Goal: Task Accomplishment & Management: Use online tool/utility

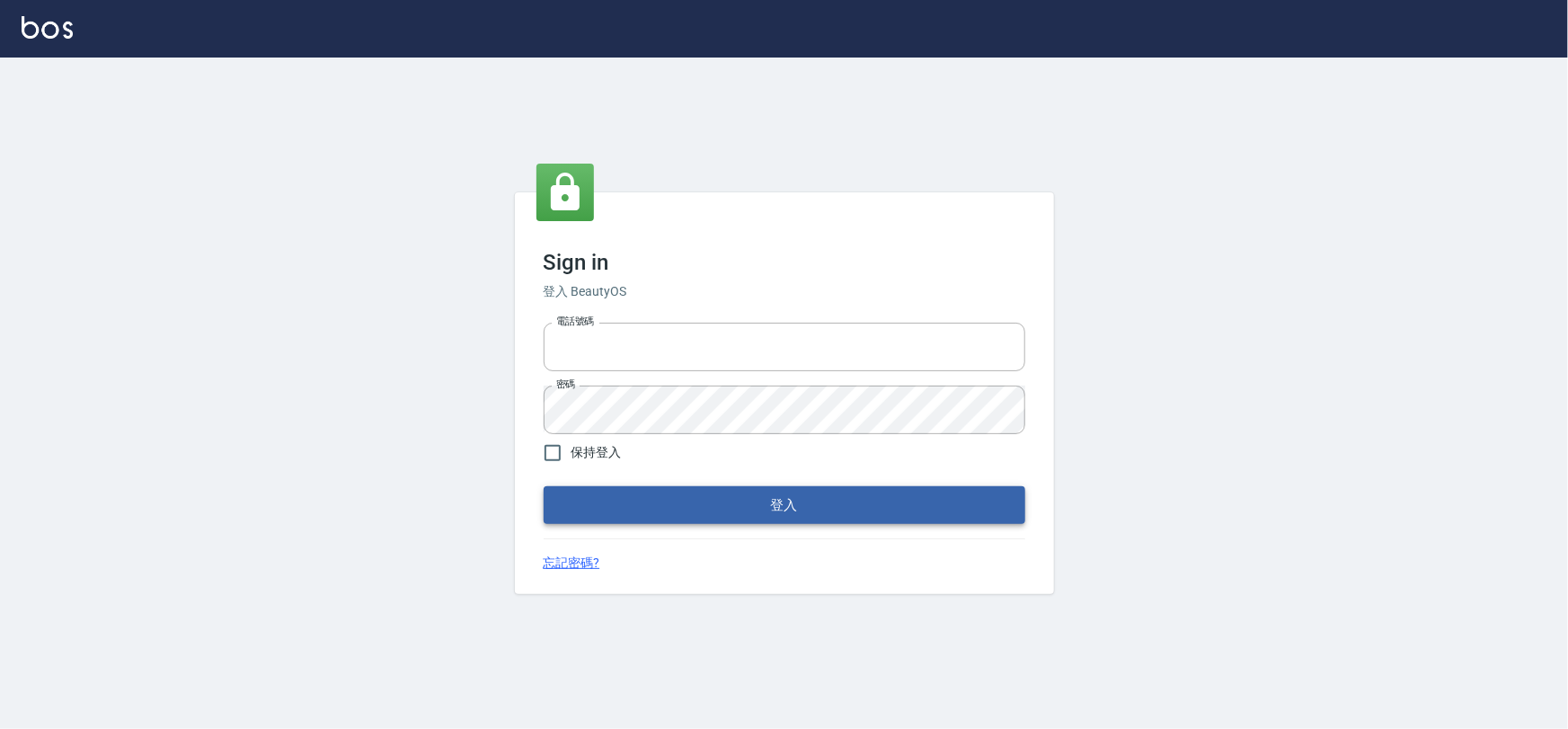
type input "0975575780"
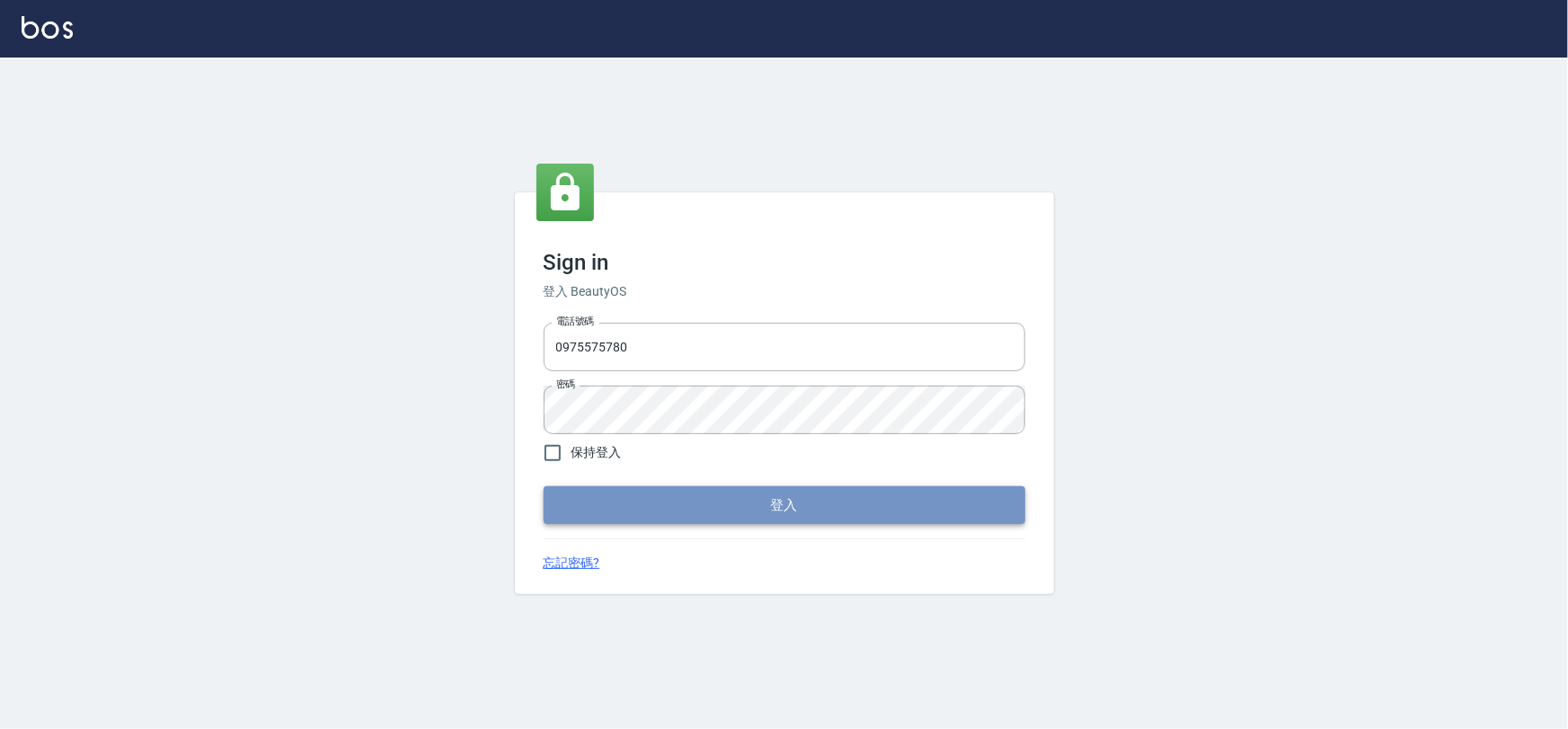
click at [746, 523] on button "登入" at bounding box center [784, 505] width 481 height 37
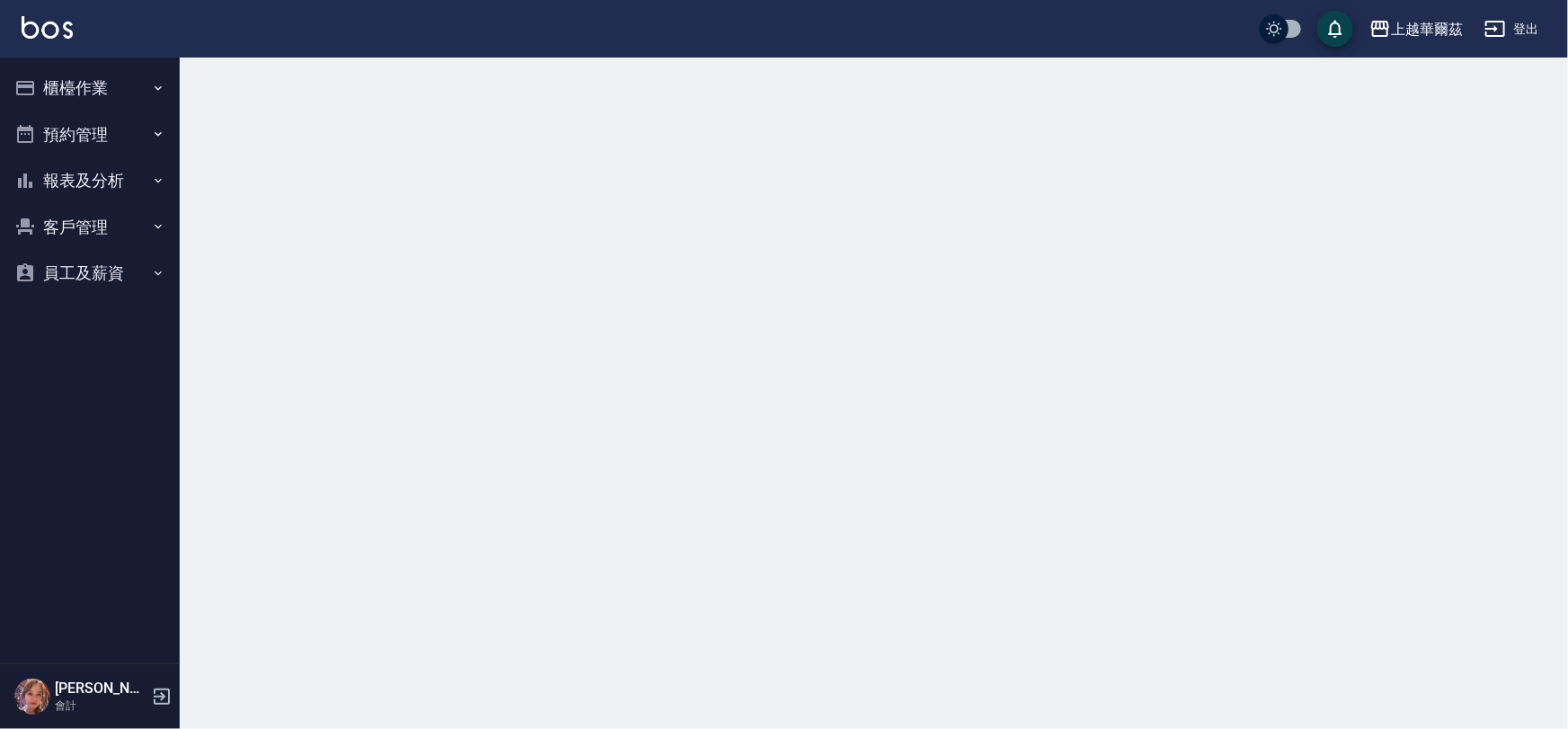
click at [66, 81] on button "櫃檯作業" at bounding box center [89, 87] width 165 height 47
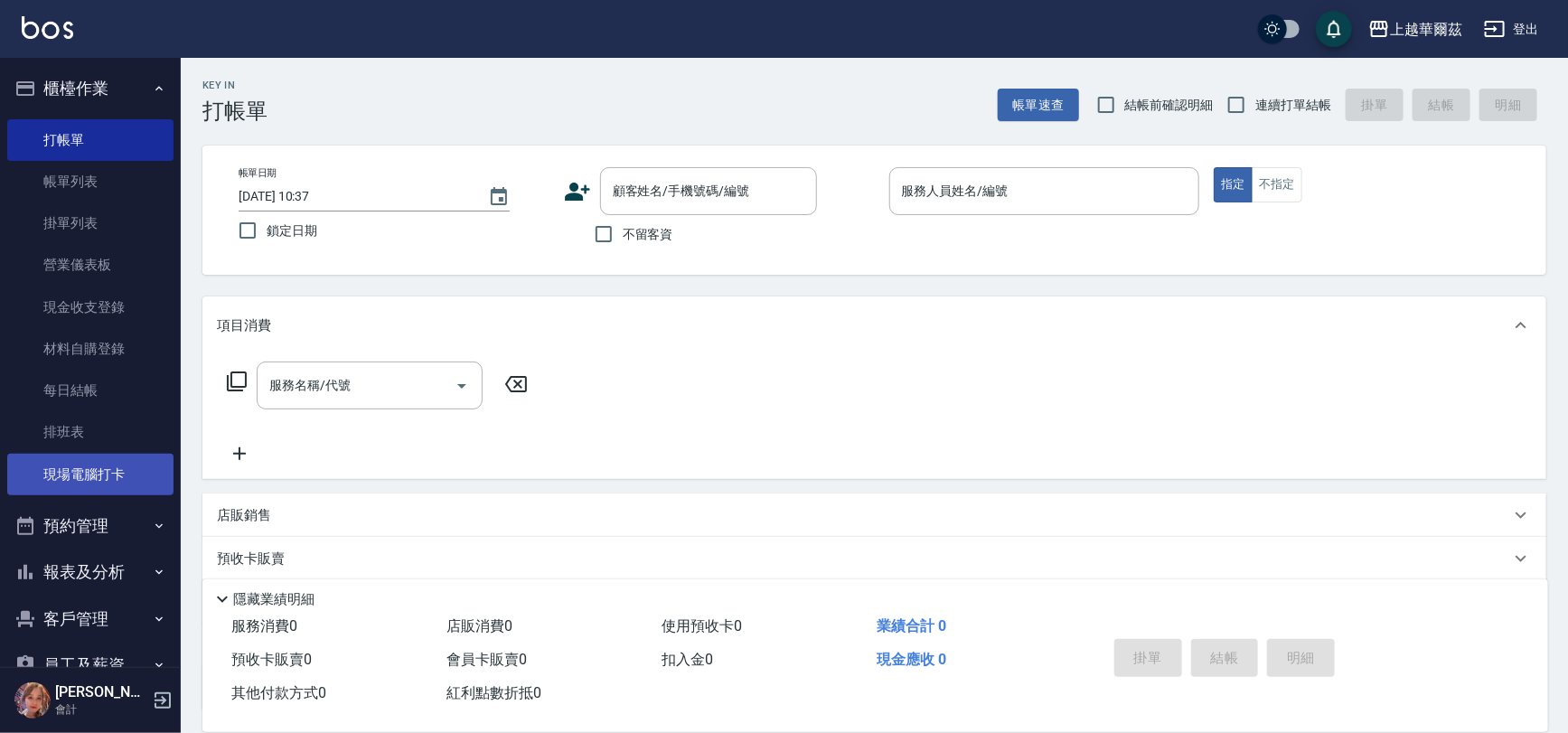
click at [91, 471] on link "現場電腦打卡" at bounding box center [90, 474] width 166 height 41
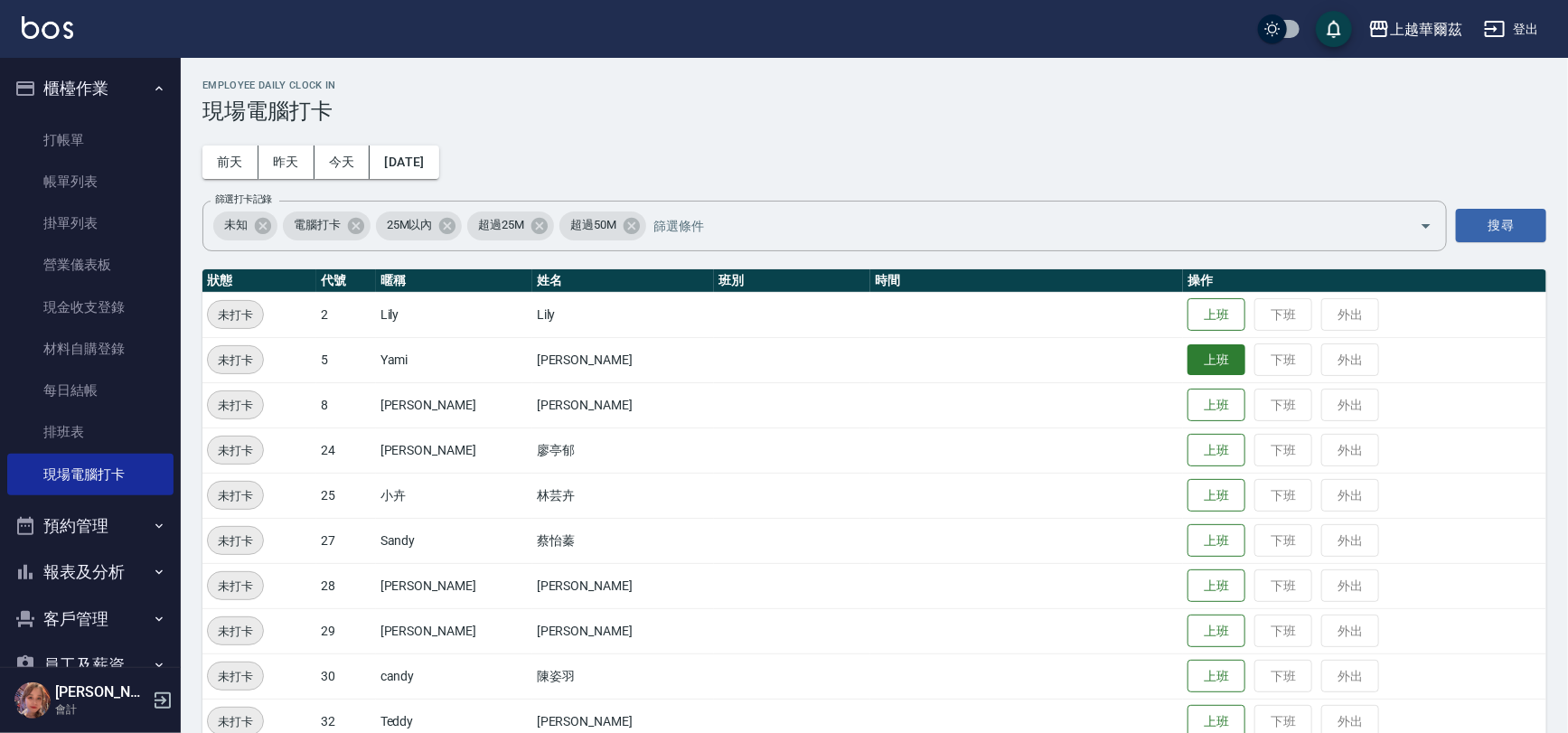
click at [1198, 362] on button "上班" at bounding box center [1216, 360] width 58 height 32
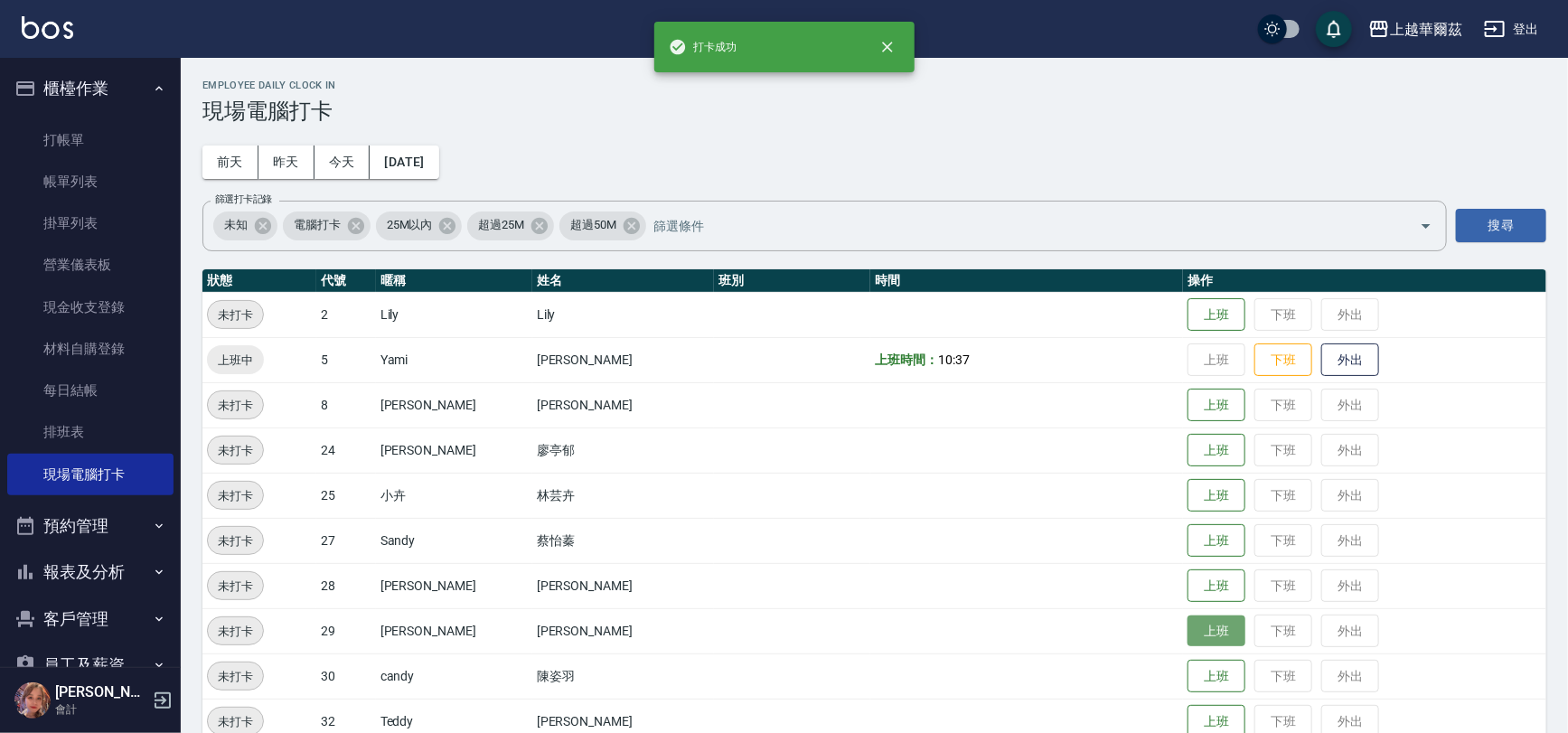
click at [1187, 627] on button "上班" at bounding box center [1216, 631] width 58 height 32
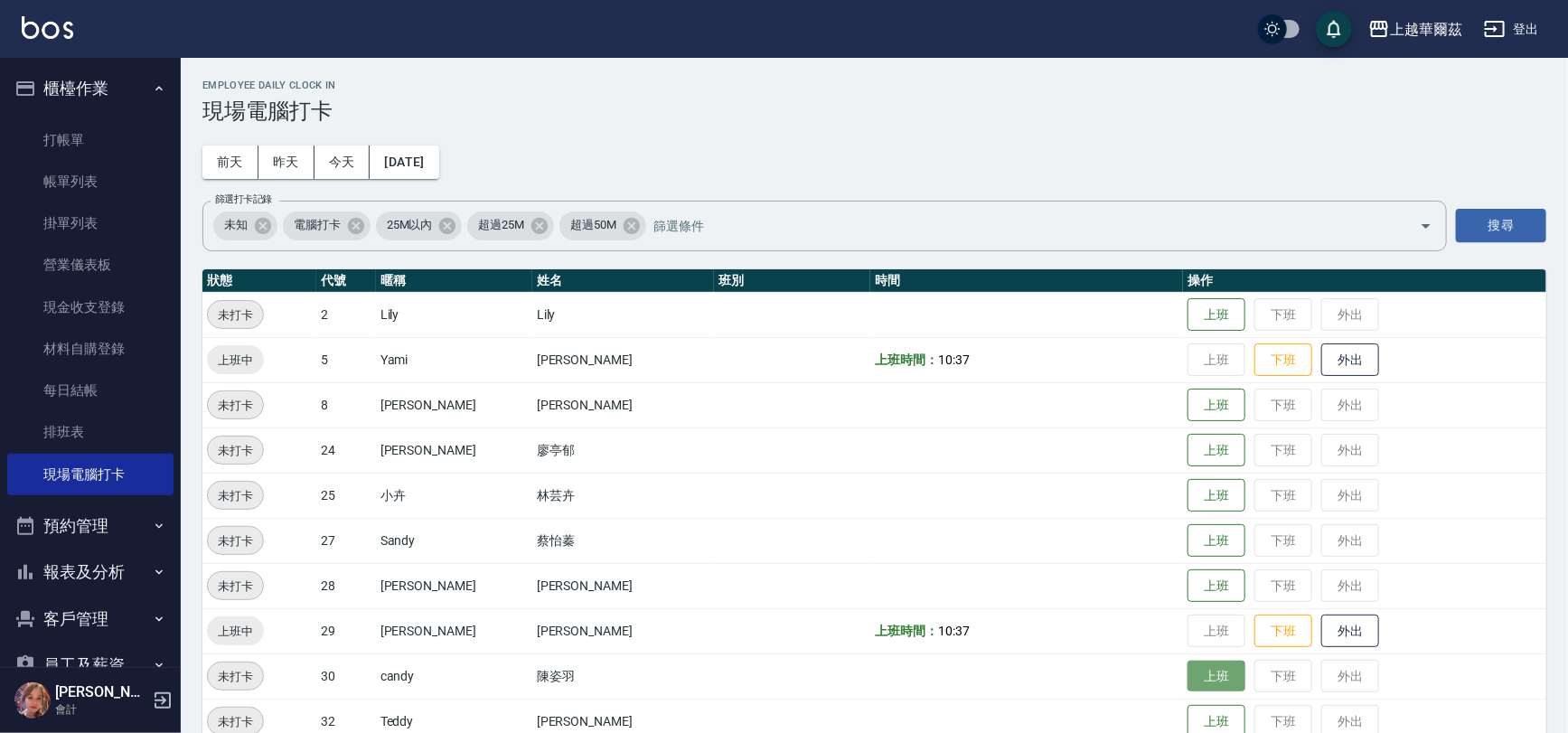
click at [1187, 676] on button "上班" at bounding box center [1216, 676] width 58 height 32
click at [1187, 328] on button "上班" at bounding box center [1216, 314] width 58 height 32
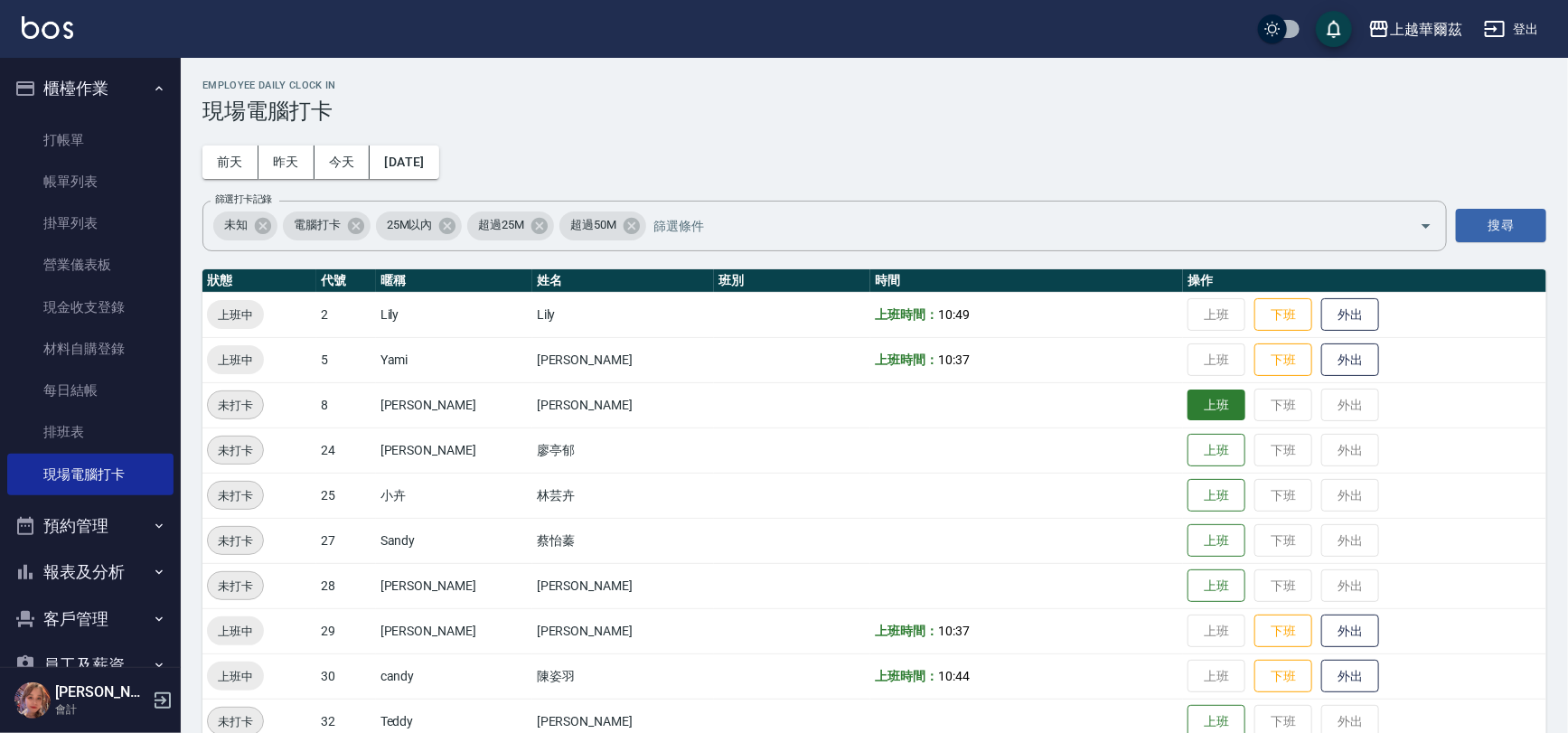
click at [1187, 403] on button "上班" at bounding box center [1216, 405] width 58 height 32
